Goal: Task Accomplishment & Management: Manage account settings

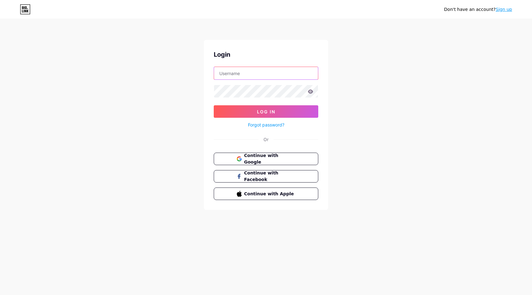
click at [250, 75] on input "text" at bounding box center [266, 73] width 104 height 12
type input "prisanguyen@gmail.com"
click at [214, 105] on button "Log In" at bounding box center [266, 111] width 105 height 12
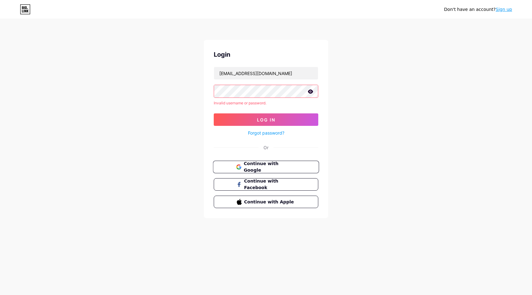
click at [303, 166] on button "Continue with Google" at bounding box center [266, 167] width 106 height 13
